Goal: Task Accomplishment & Management: Manage account settings

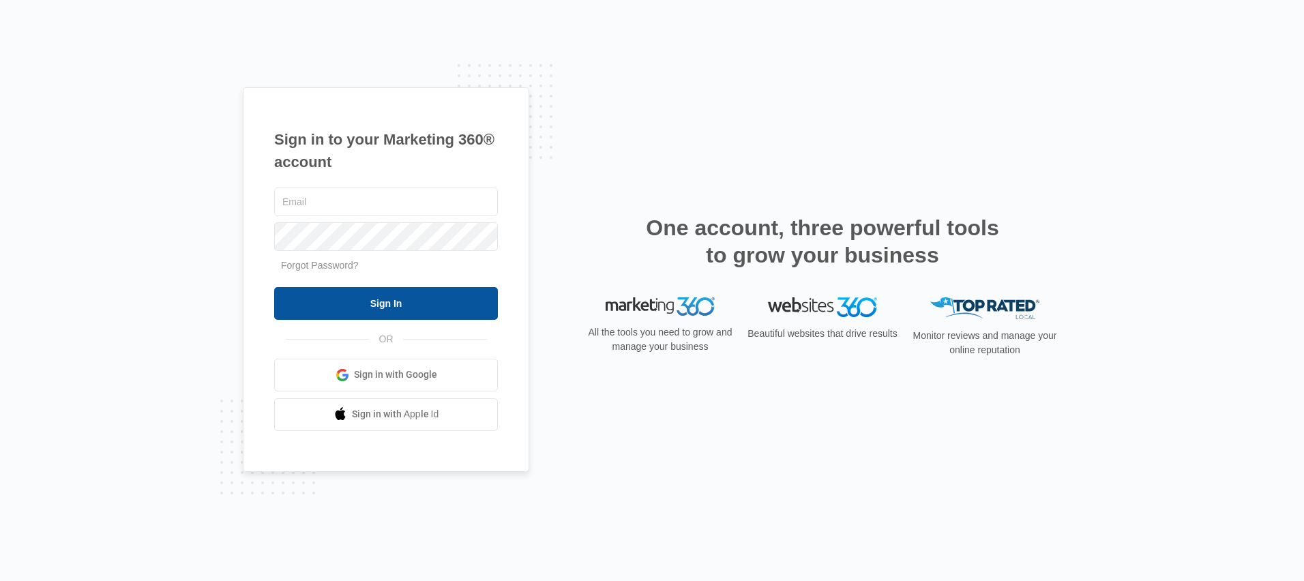
type input "rebecca.eisele@marketing360.com"
click at [328, 299] on input "Sign In" at bounding box center [386, 303] width 224 height 33
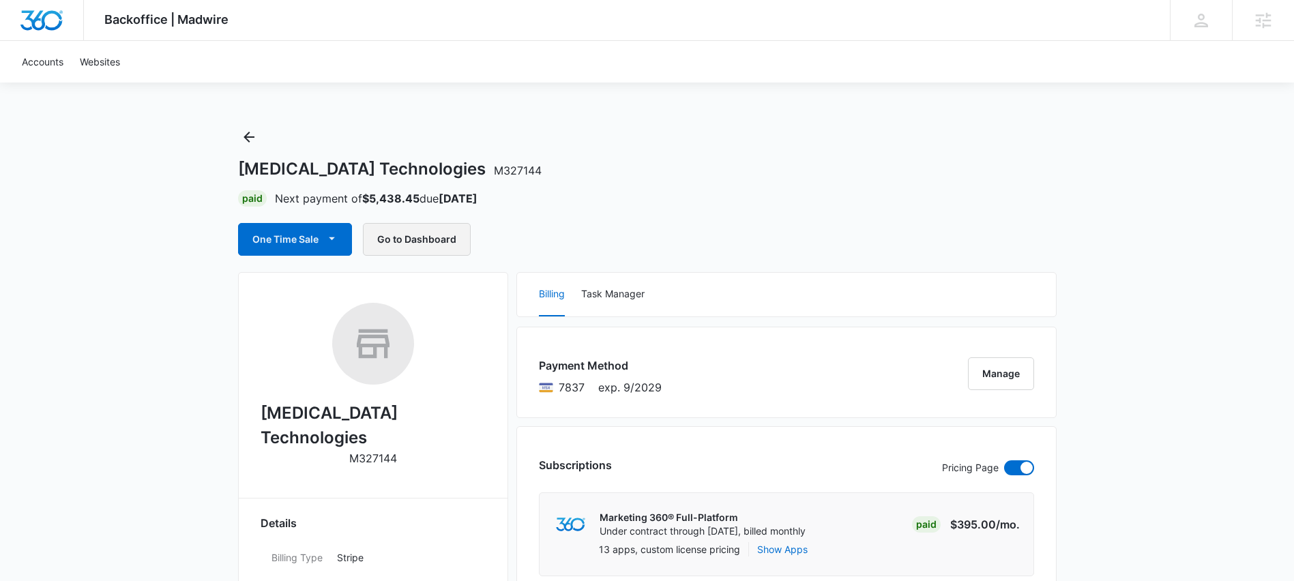
click at [437, 244] on button "Go to Dashboard" at bounding box center [417, 239] width 108 height 33
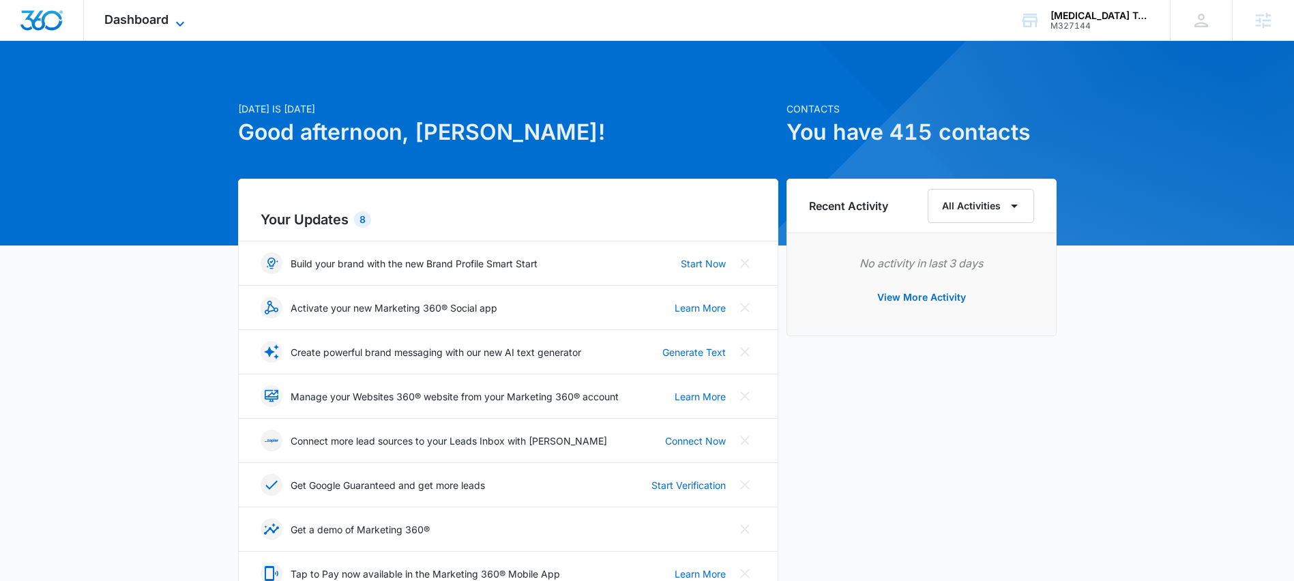
click at [164, 23] on span "Dashboard" at bounding box center [136, 19] width 64 height 14
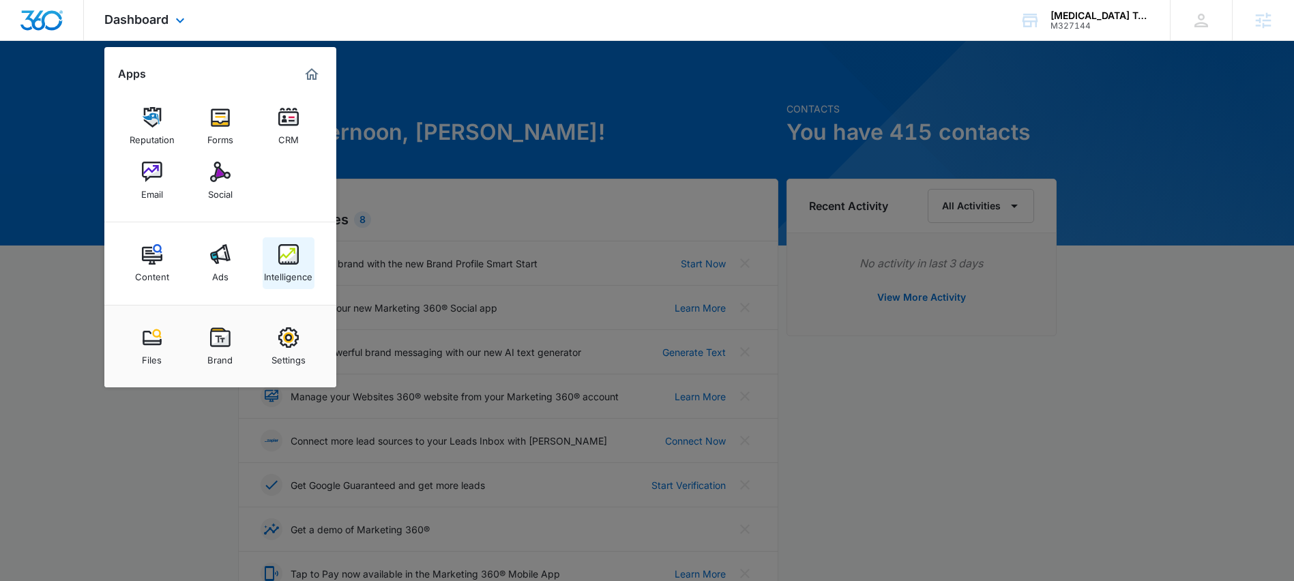
click at [296, 250] on img at bounding box center [288, 254] width 20 height 20
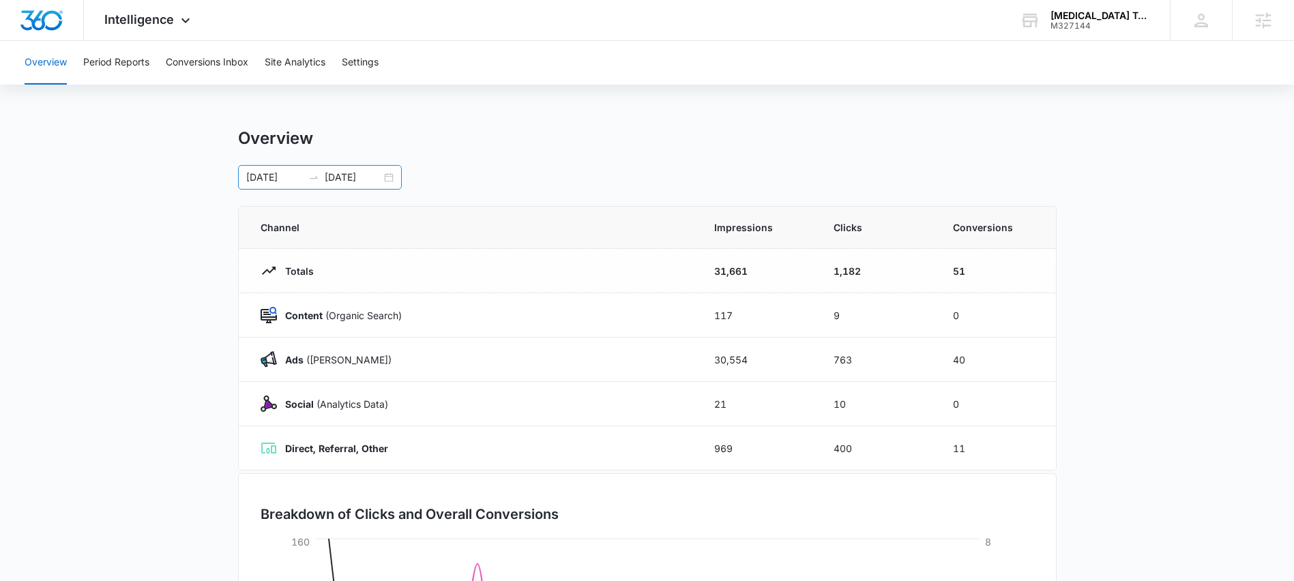
click at [290, 173] on input "09/05/2025" at bounding box center [274, 177] width 57 height 15
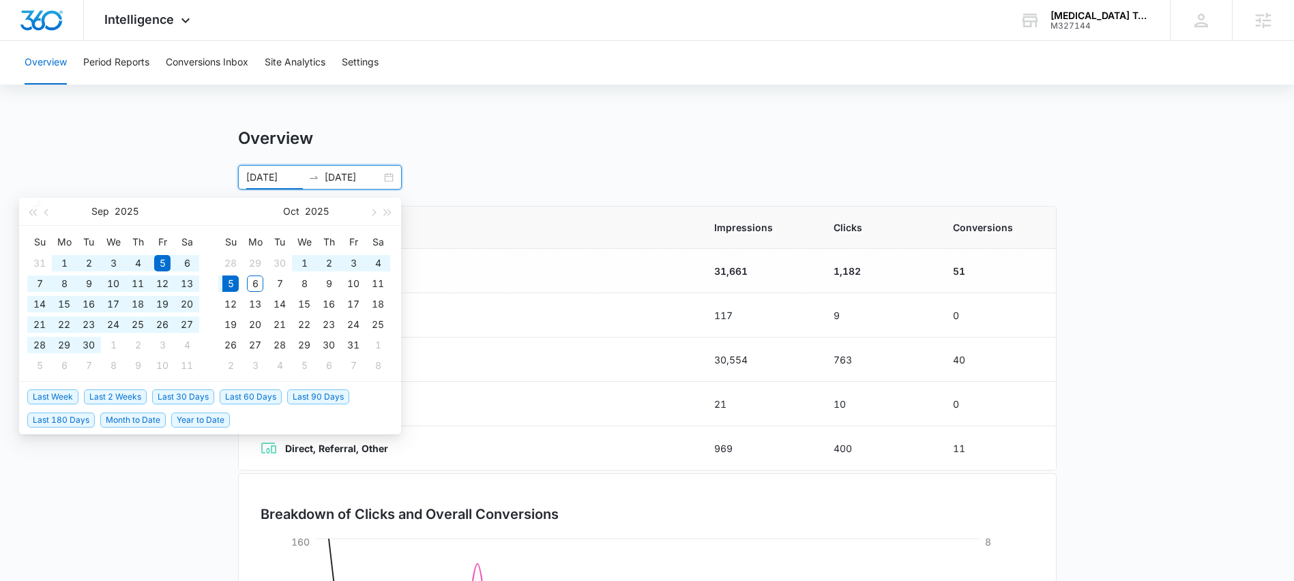
click at [65, 426] on span "Last 180 Days" at bounding box center [61, 420] width 68 height 15
type input "04/08/2025"
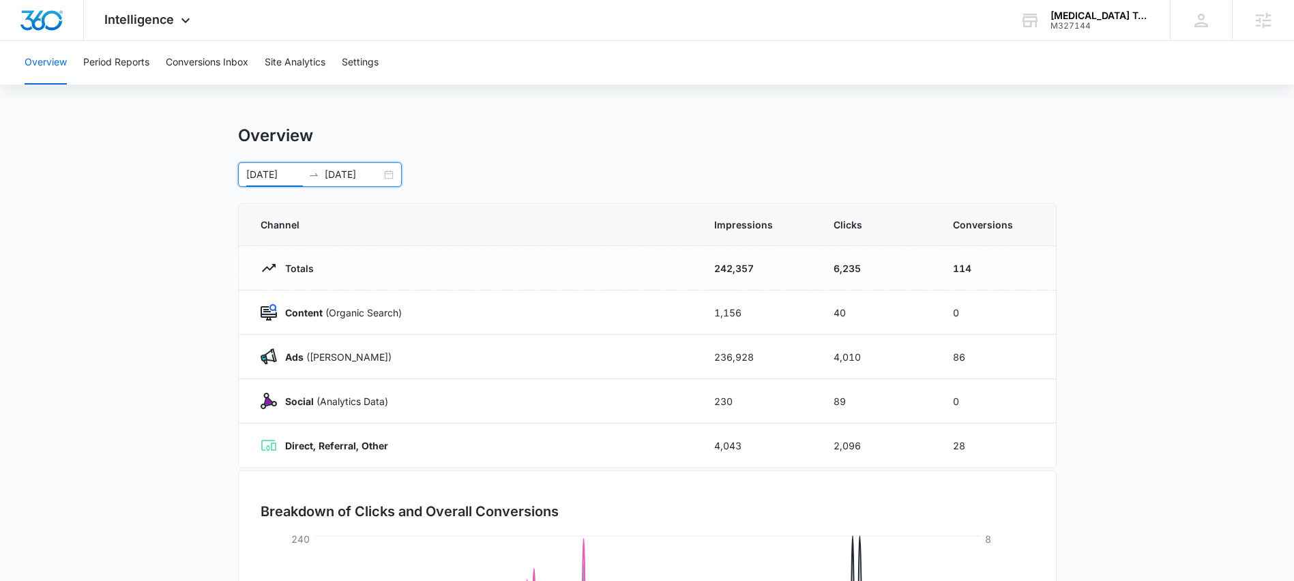
scroll to position [263, 0]
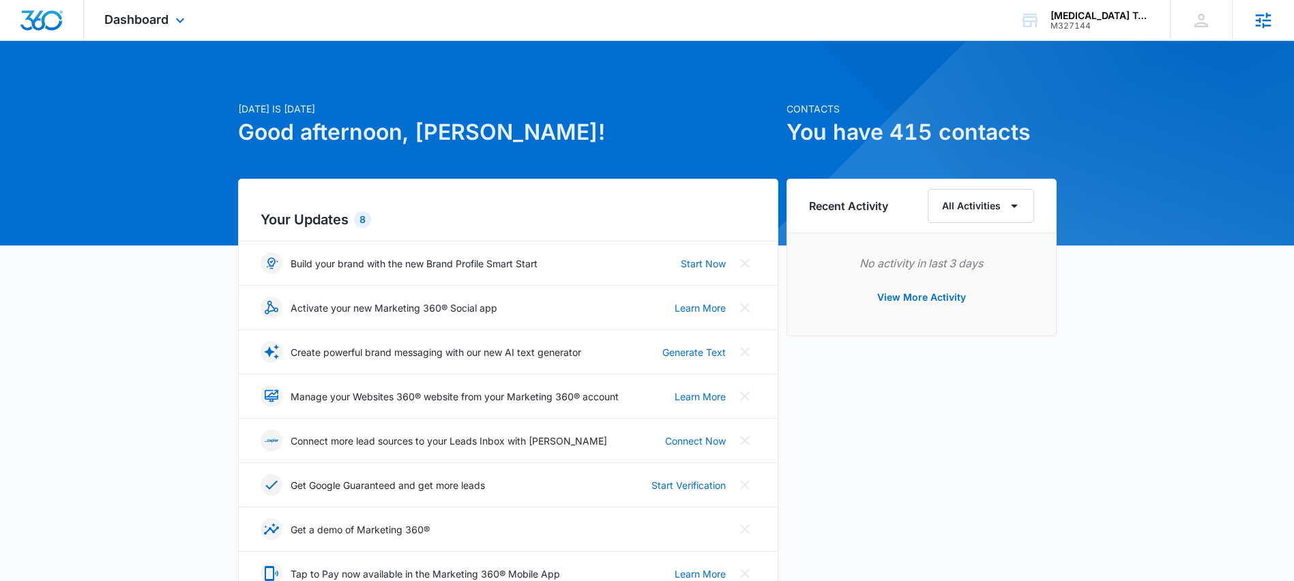
click at [1253, 22] on icon at bounding box center [1263, 20] width 20 height 20
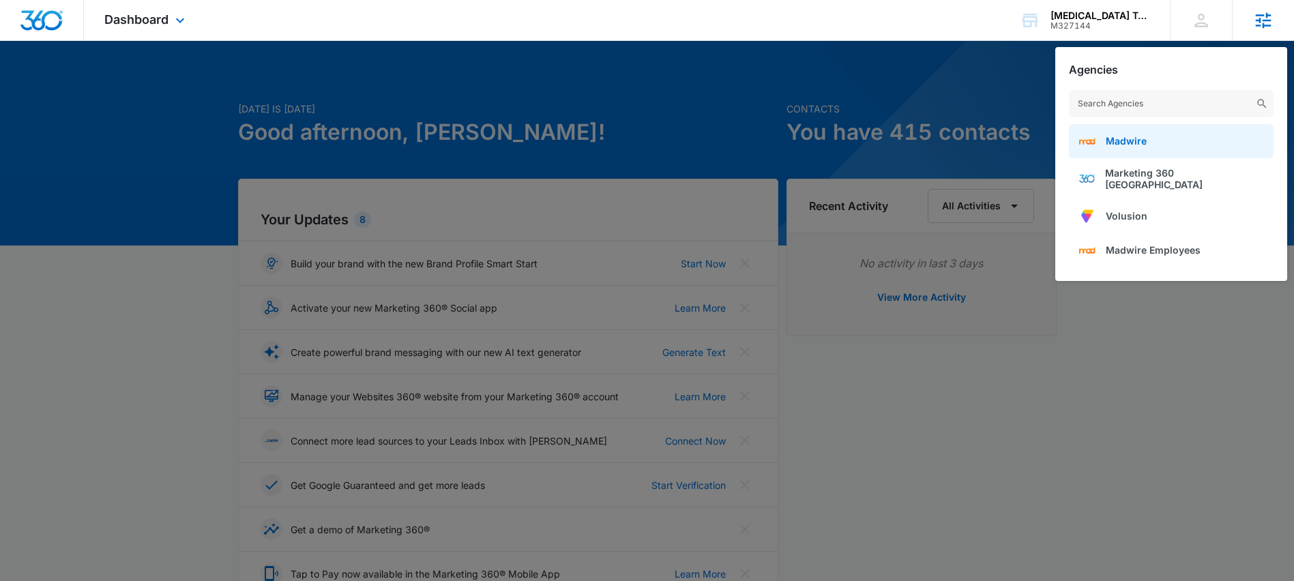
click at [1150, 142] on link "Madwire" at bounding box center [1171, 141] width 205 height 34
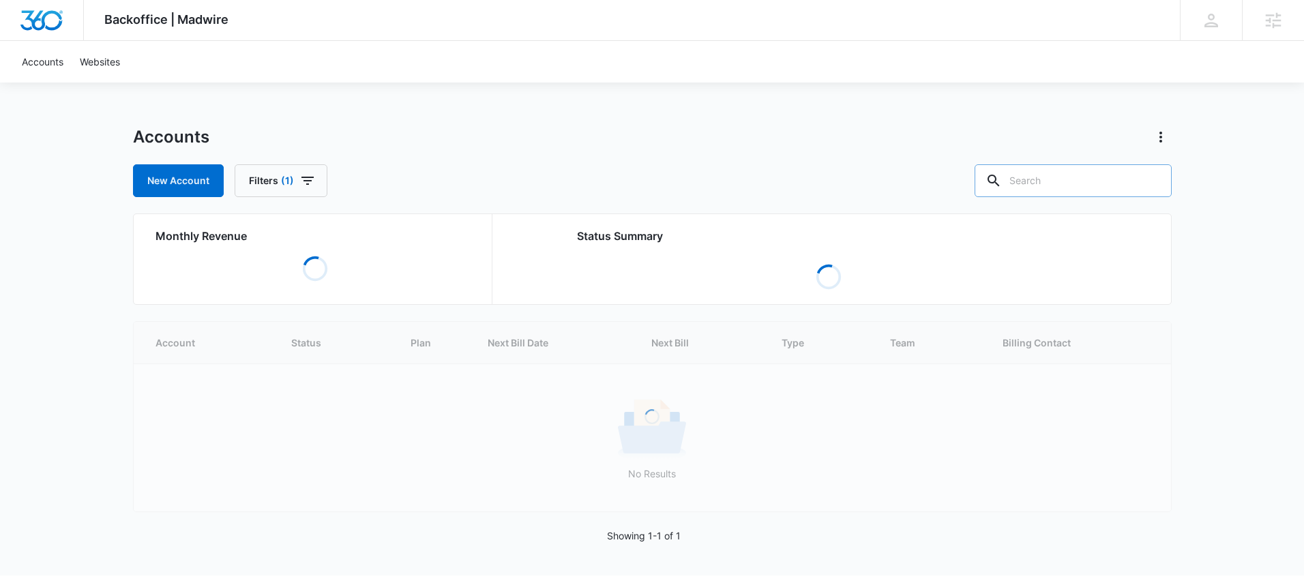
click at [1099, 186] on input "text" at bounding box center [1073, 180] width 197 height 33
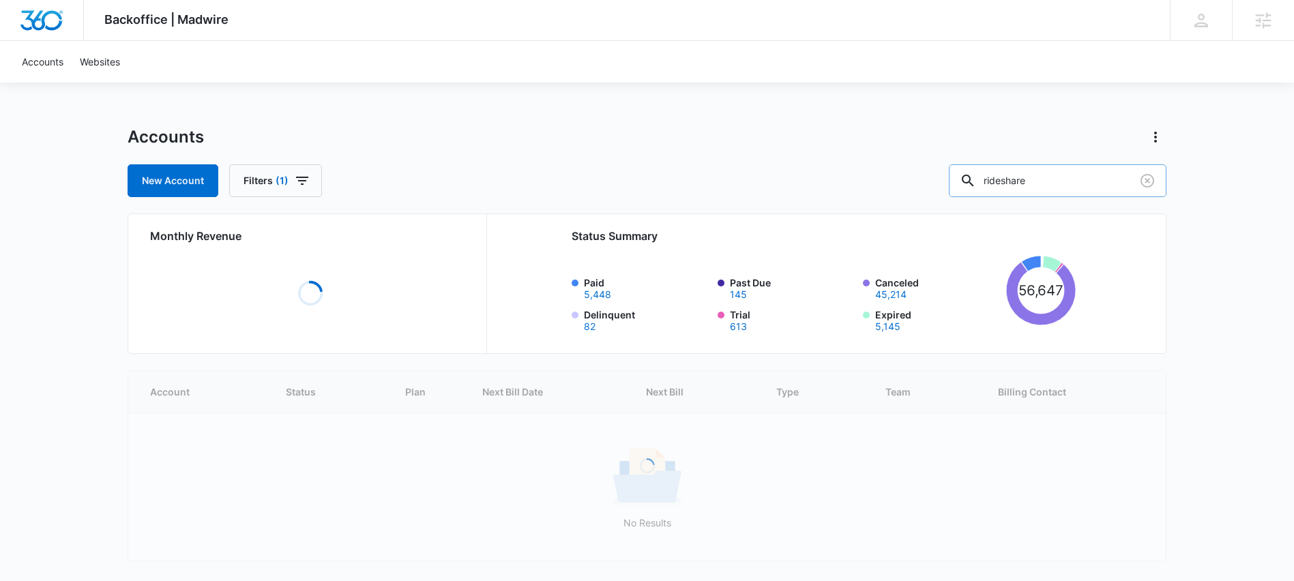
type input "rideshare"
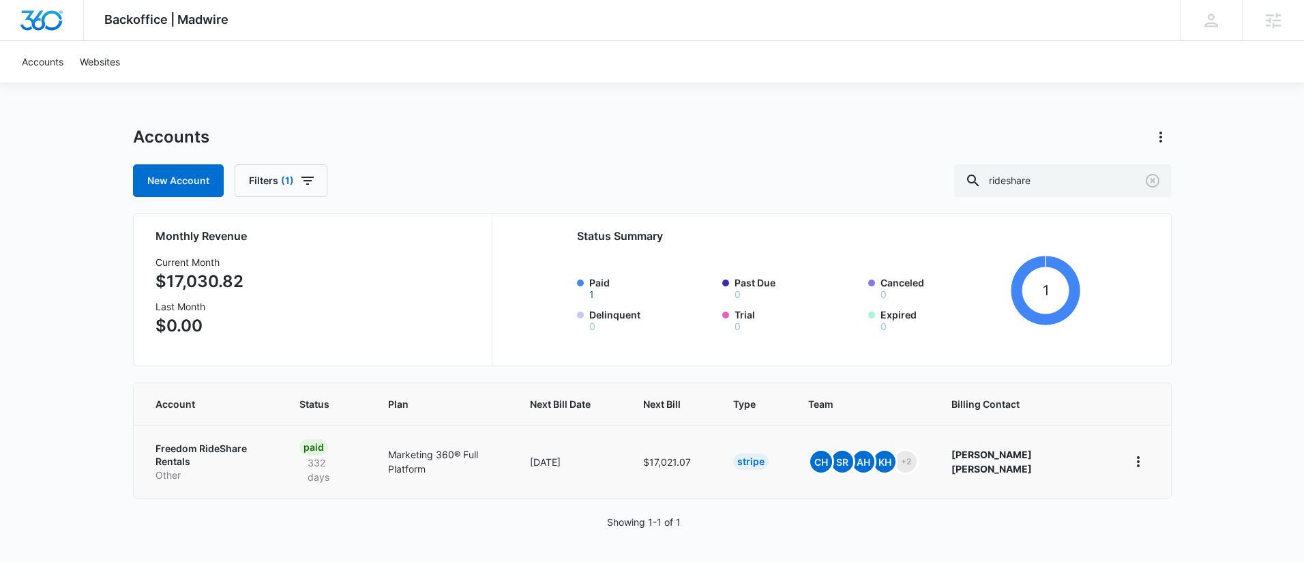
click at [230, 451] on p "Freedom RideShare Rentals" at bounding box center [211, 455] width 111 height 27
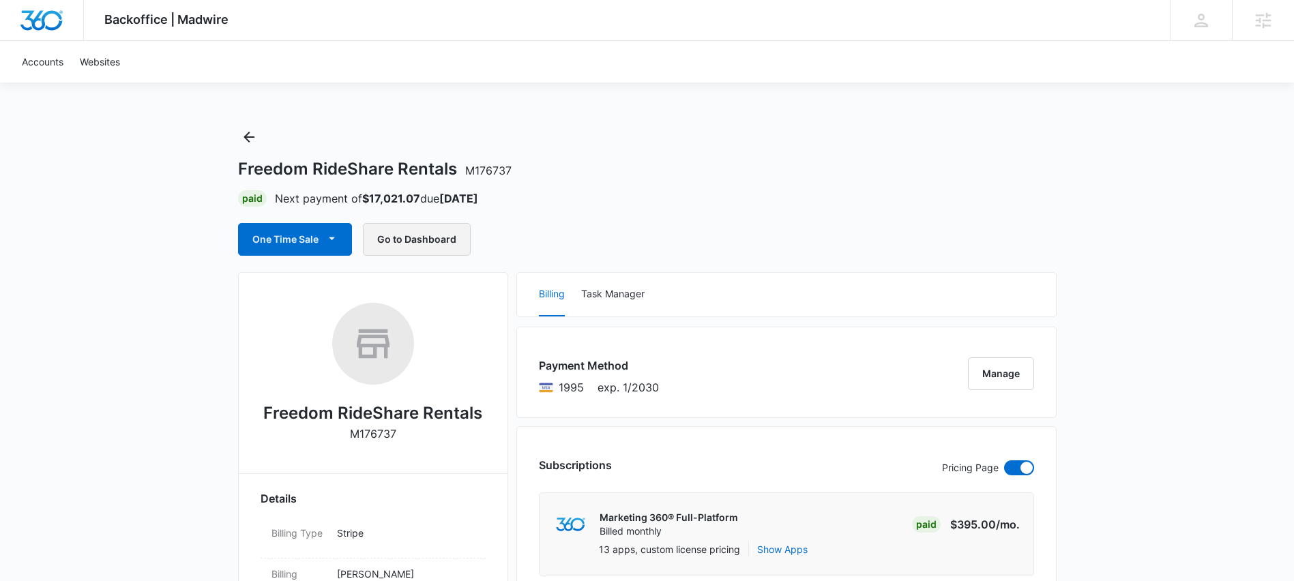
click at [430, 245] on button "Go to Dashboard" at bounding box center [417, 239] width 108 height 33
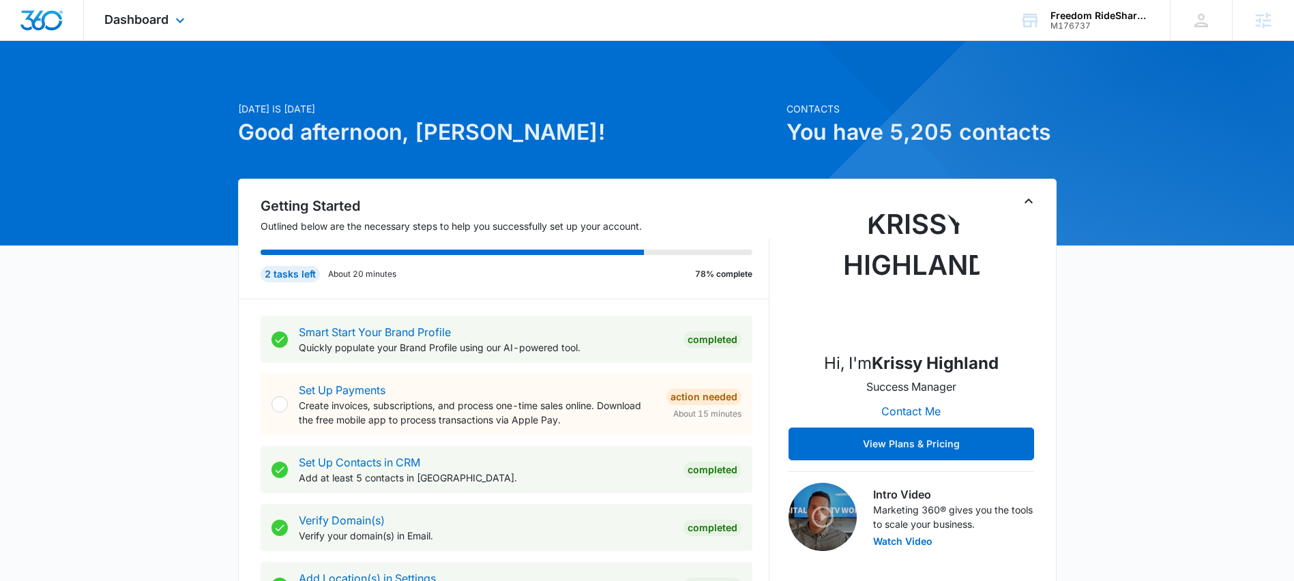
click at [171, 29] on div "Dashboard Apps Reputation Forms CRM Email Social Content Ads Intelligence Files…" at bounding box center [146, 20] width 125 height 40
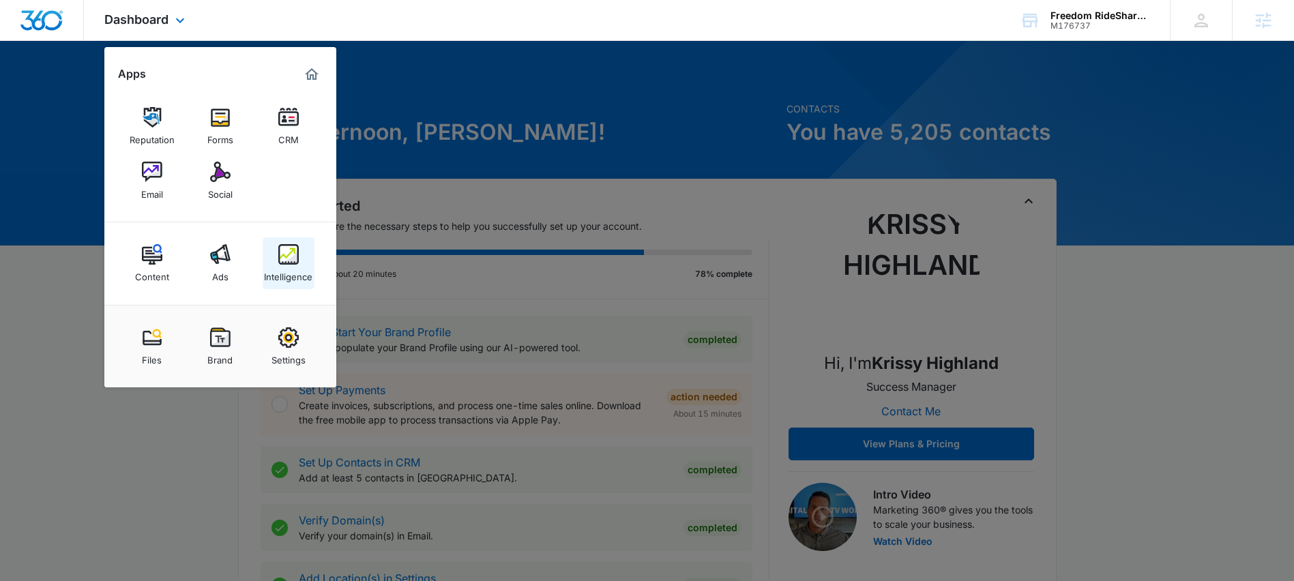
click at [279, 266] on div "Intelligence" at bounding box center [288, 274] width 48 height 18
